Goal: Transaction & Acquisition: Register for event/course

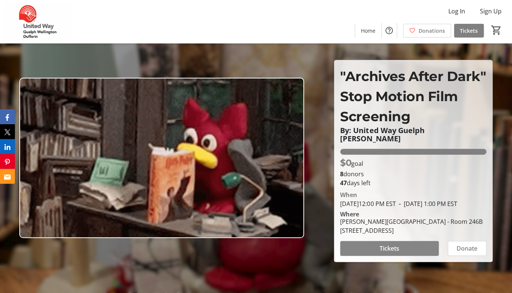
click at [388, 253] on span "Tickets" at bounding box center [390, 248] width 20 height 9
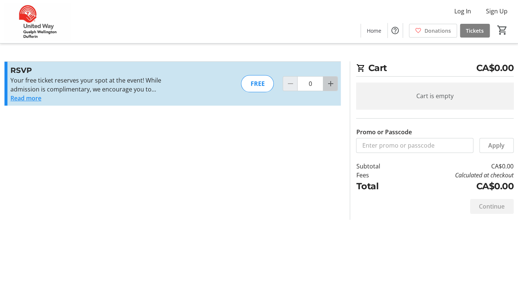
click at [331, 85] on mat-icon "Increment by one" at bounding box center [330, 83] width 9 height 9
type input "1"
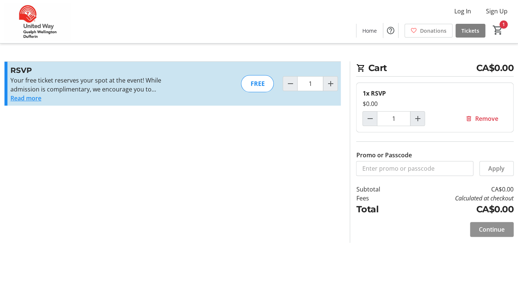
click at [485, 229] on span "Continue" at bounding box center [492, 229] width 26 height 9
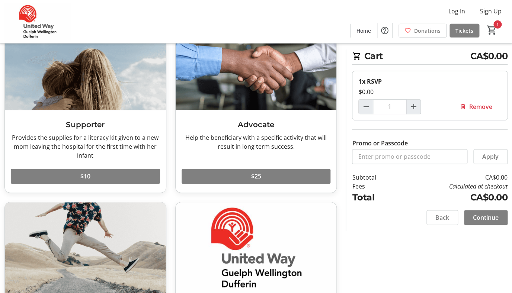
scroll to position [1, 0]
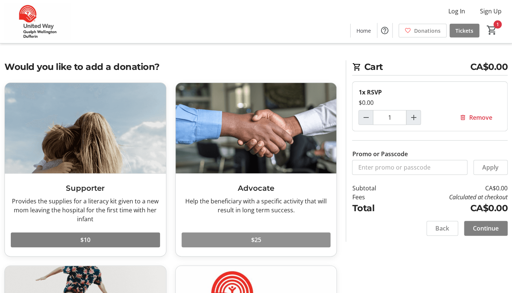
click at [244, 240] on span at bounding box center [256, 240] width 149 height 18
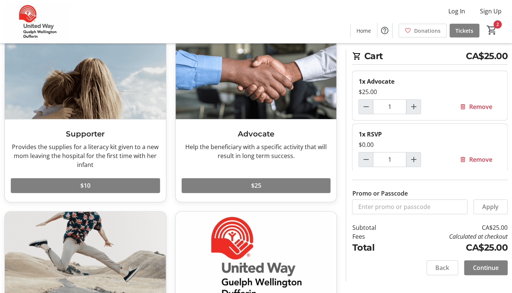
scroll to position [71, 0]
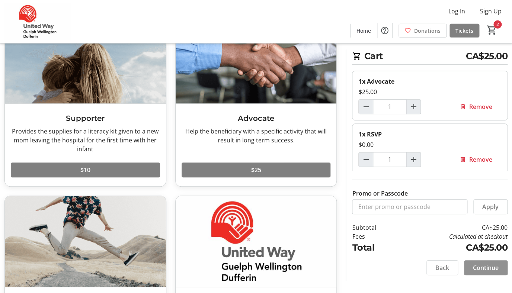
click at [480, 265] on span "Continue" at bounding box center [486, 268] width 26 height 9
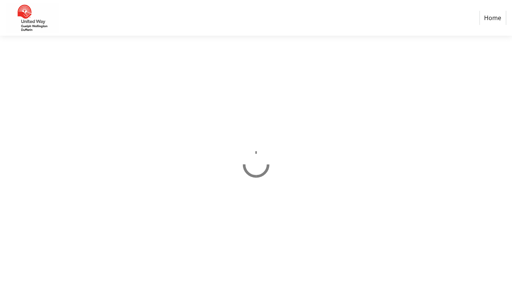
select select "CA"
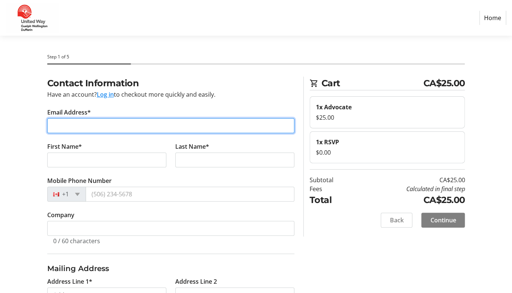
click at [112, 127] on input "Email Address*" at bounding box center [170, 125] width 247 height 15
type input "[EMAIL_ADDRESS][DOMAIN_NAME]"
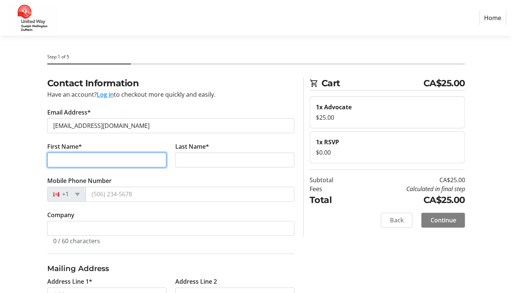
click at [114, 159] on input "First Name*" at bounding box center [106, 160] width 119 height 15
type input "[PERSON_NAME]"
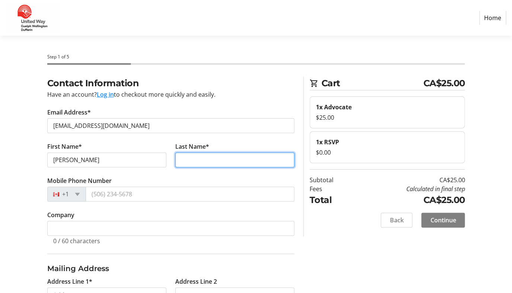
click at [200, 163] on input "Last Name*" at bounding box center [234, 160] width 119 height 15
type input "Alden"
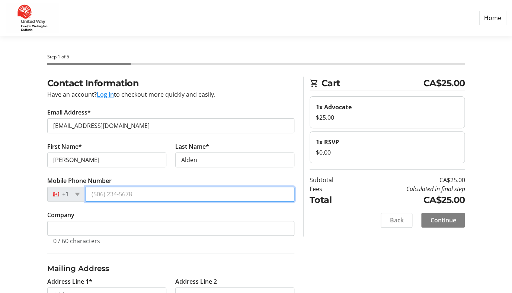
click at [105, 195] on input "Mobile Phone Number" at bounding box center [190, 194] width 209 height 15
type input "[PHONE_NUMBER]"
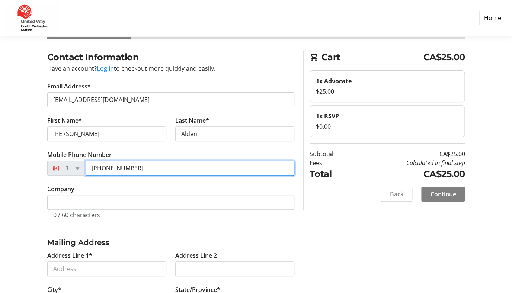
scroll to position [26, 0]
drag, startPoint x: 141, startPoint y: 169, endPoint x: 89, endPoint y: 166, distance: 52.2
click at [89, 166] on input "[PHONE_NUMBER]" at bounding box center [190, 168] width 209 height 15
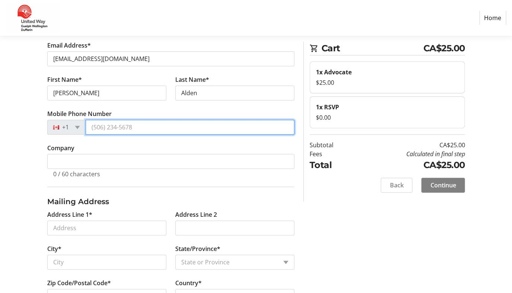
scroll to position [96, 0]
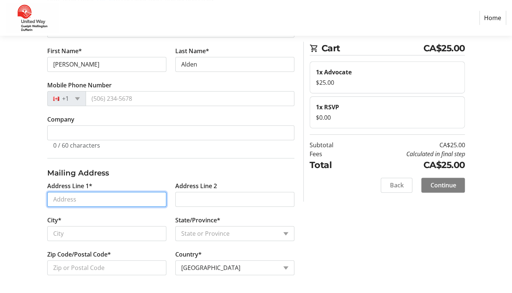
click at [79, 200] on input "Address Line 1*" at bounding box center [106, 199] width 119 height 15
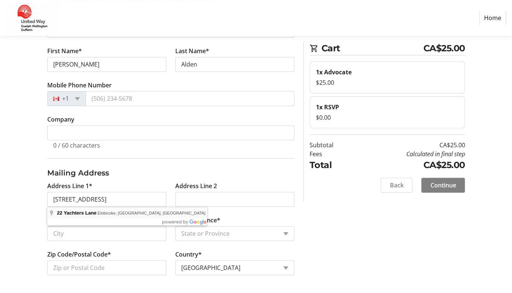
type input "[STREET_ADDRESS]"
type input "[GEOGRAPHIC_DATA]"
select select "ON"
type input "M8V 4C5"
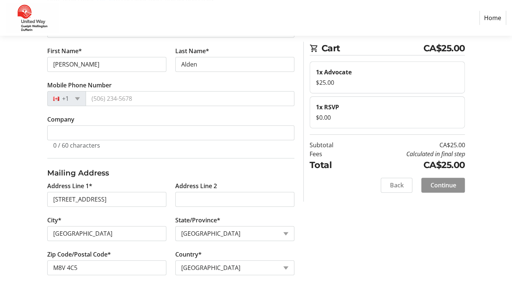
click at [440, 186] on span "Continue" at bounding box center [443, 185] width 26 height 9
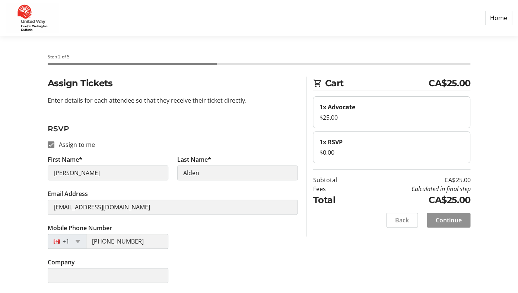
click at [442, 223] on span "Continue" at bounding box center [449, 220] width 26 height 9
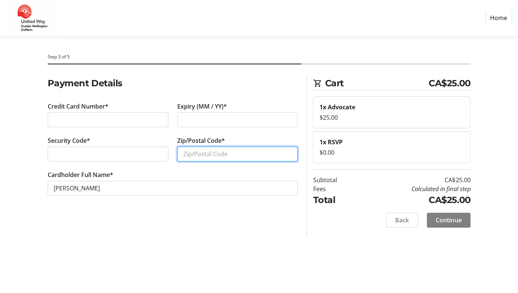
click at [207, 155] on input "Zip/Postal Code*" at bounding box center [237, 154] width 121 height 15
type input "M8V4C5"
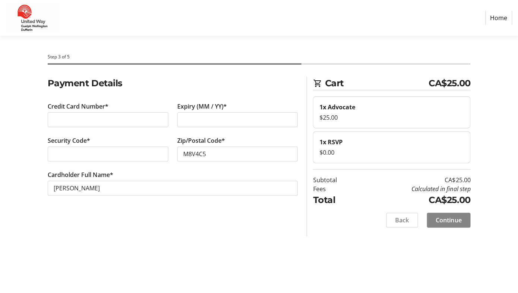
click at [453, 217] on span "Continue" at bounding box center [449, 220] width 26 height 9
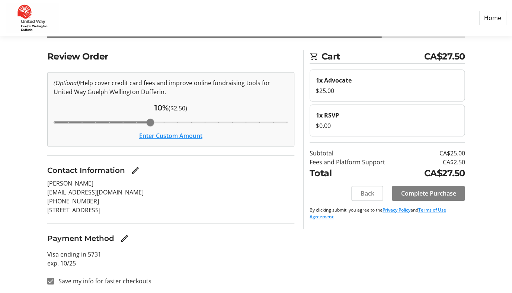
scroll to position [28, 0]
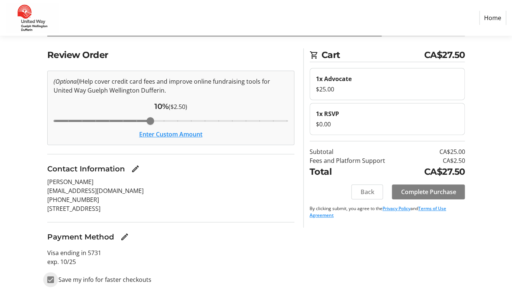
click at [50, 279] on input "Save my info for faster checkouts" at bounding box center [50, 280] width 7 height 7
checkbox input "false"
click at [136, 168] on mat-icon "Edit Contact Information" at bounding box center [135, 169] width 9 height 9
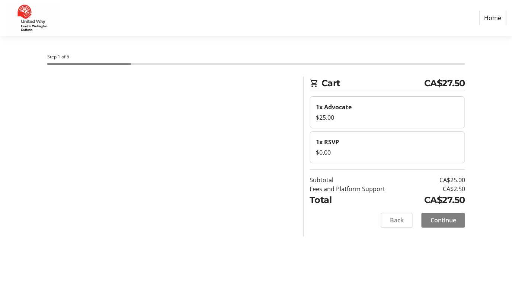
select select "ON"
select select "CA"
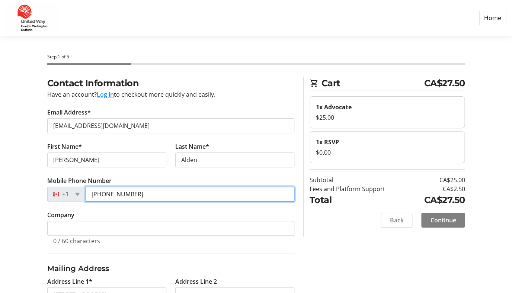
drag, startPoint x: 148, startPoint y: 197, endPoint x: 84, endPoint y: 194, distance: 63.7
click at [84, 194] on div "[PHONE_NUMBER]" at bounding box center [170, 194] width 247 height 15
type input "6"
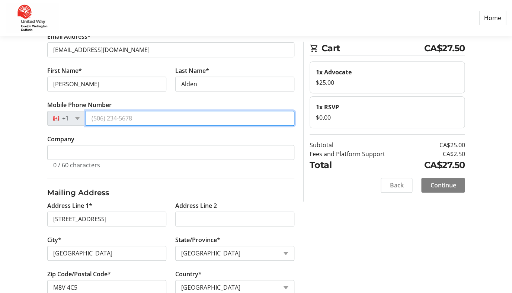
scroll to position [96, 0]
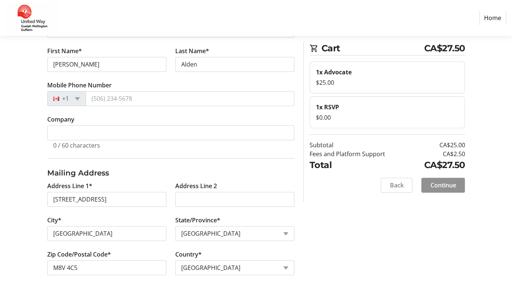
click at [435, 185] on span "Continue" at bounding box center [443, 185] width 26 height 9
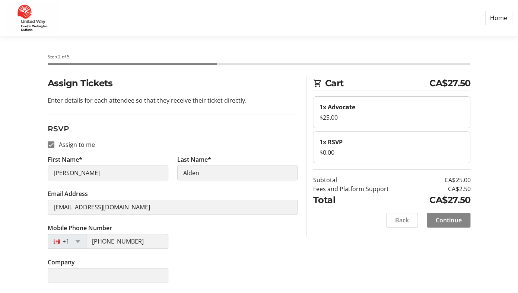
click at [451, 220] on span "Continue" at bounding box center [449, 220] width 26 height 9
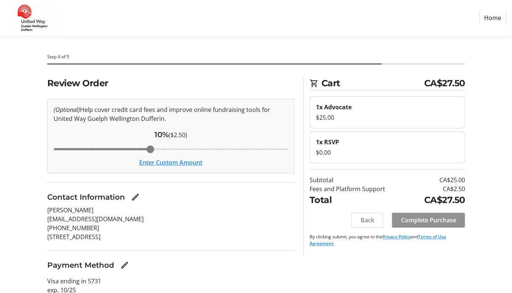
click at [430, 221] on span "Complete Purchase" at bounding box center [428, 220] width 55 height 9
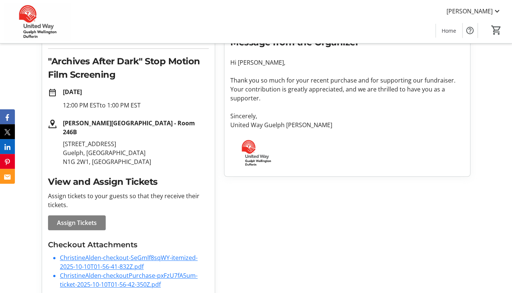
scroll to position [112, 0]
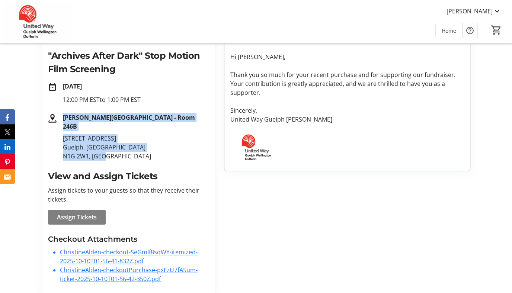
drag, startPoint x: 63, startPoint y: 118, endPoint x: 112, endPoint y: 147, distance: 56.8
click at [112, 147] on div "[PERSON_NAME][GEOGRAPHIC_DATA] - Room [STREET_ADDRESS]" at bounding box center [133, 137] width 152 height 48
copy div "[PERSON_NAME][GEOGRAPHIC_DATA] - Room [STREET_ADDRESS]"
click at [147, 248] on link "ChristineAlden-checkout-SeGmlf8sqWY-itemized-2025-10-10T01-56-41-832Z.pdf" at bounding box center [129, 256] width 138 height 17
click at [125, 266] on link "ChristineAlden-checkoutPurchase-pxFzU7fA5um-ticket-2025-10-10T01-56-42-350Z.pdf" at bounding box center [129, 274] width 138 height 17
